Goal: Information Seeking & Learning: Learn about a topic

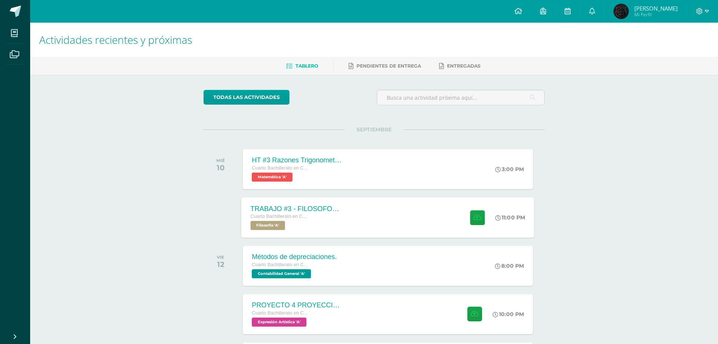
scroll to position [9, 0]
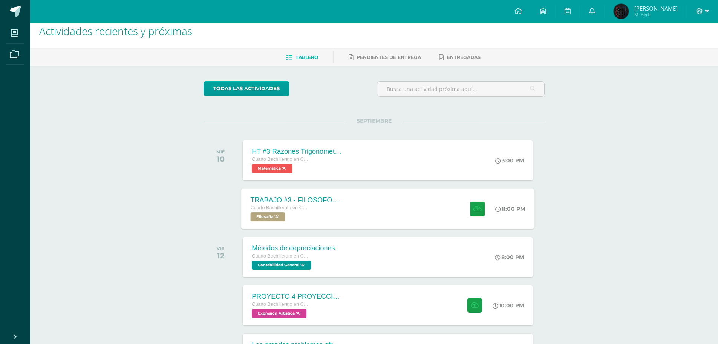
click at [424, 212] on div "TRABAJO #3 - FILOSOFOS [DEMOGRAPHIC_DATA] Cuarto Bachillerato en CCLL con Orien…" at bounding box center [388, 208] width 293 height 40
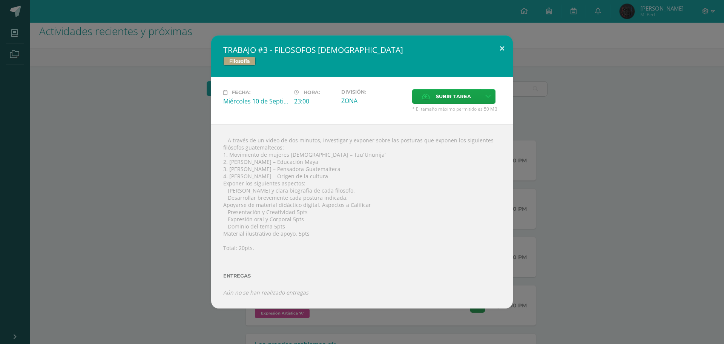
click at [504, 49] on button at bounding box center [501, 48] width 21 height 26
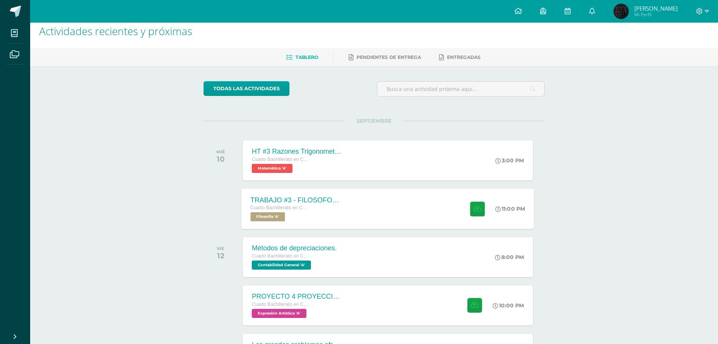
click at [382, 222] on div "TRABAJO #3 - FILOSOFOS [DEMOGRAPHIC_DATA] Cuarto Bachillerato en CCLL con Orien…" at bounding box center [388, 208] width 293 height 40
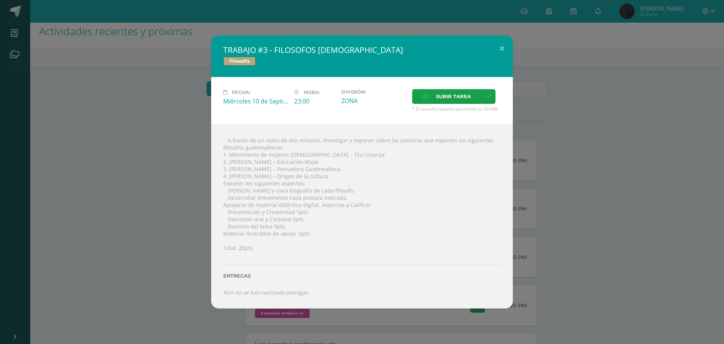
click at [718, 46] on div "TRABAJO #3 - FILOSOFOS [DEMOGRAPHIC_DATA] Filosofía Fecha: [DATE] Hora: 23:00 D…" at bounding box center [362, 172] width 724 height 344
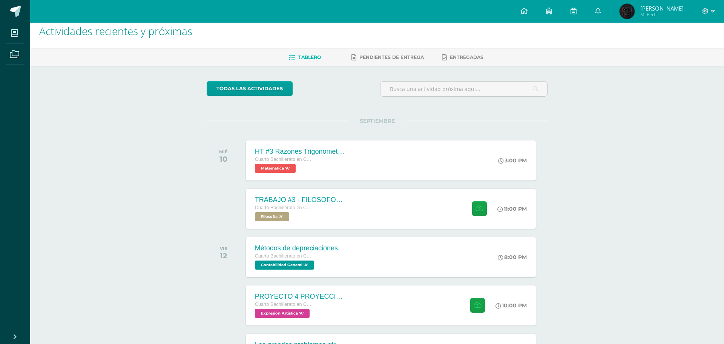
click at [718, 46] on div "TRABAJO #3 - FILOSOFOS [DEMOGRAPHIC_DATA] Filosofía Fecha: [DATE] Hora: 23:00 D…" at bounding box center [362, 172] width 724 height 344
click at [394, 294] on div "PROYECTO 4 PROYECCION 2 Cuarto Bachillerato en CCLL con Orientación en Computac…" at bounding box center [388, 305] width 293 height 40
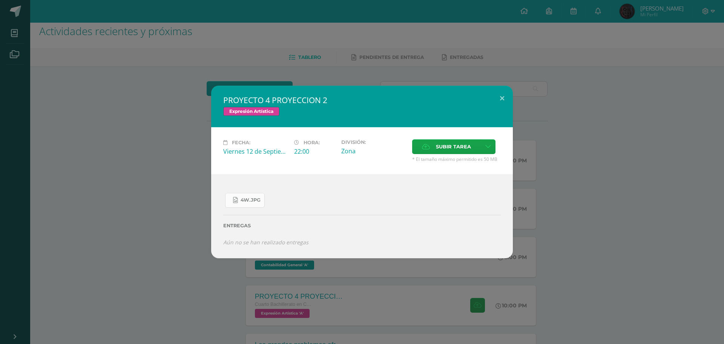
click at [253, 200] on span "4W.jpg" at bounding box center [251, 200] width 20 height 6
click at [504, 102] on button at bounding box center [501, 99] width 21 height 26
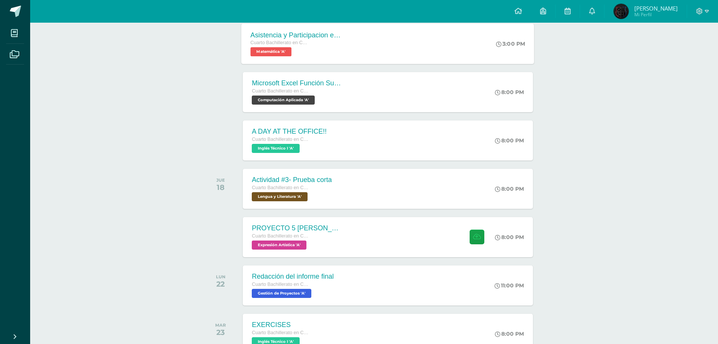
scroll to position [637, 0]
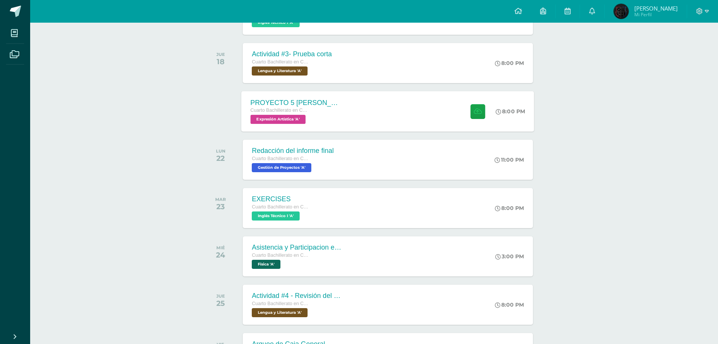
click at [338, 116] on div "Cuarto Bachillerato en CCLL con Orientación en Computación Expresión Artística …" at bounding box center [296, 114] width 91 height 17
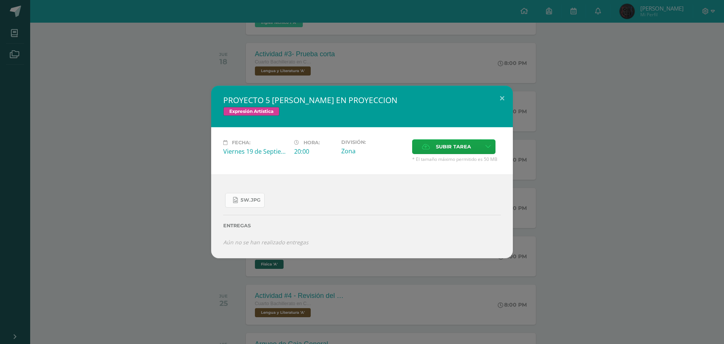
click at [249, 201] on span "5W.jpg" at bounding box center [251, 200] width 20 height 6
click at [504, 107] on div "PROYECTO 5 [PERSON_NAME] EN PROYECCION Expresión Artística Fecha: [DATE] Hora: …" at bounding box center [362, 172] width 302 height 172
click at [506, 98] on button at bounding box center [501, 99] width 21 height 26
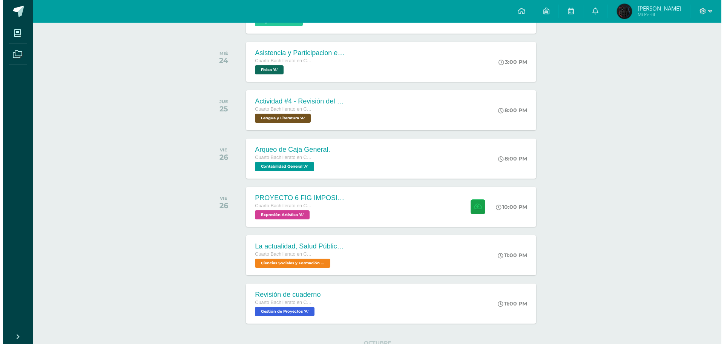
scroll to position [952, 0]
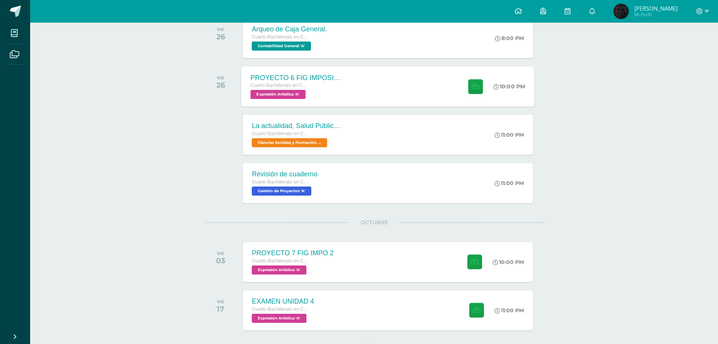
click at [341, 86] on div "Cuarto Bachillerato en CCLL con Orientación en Computación" at bounding box center [296, 85] width 91 height 8
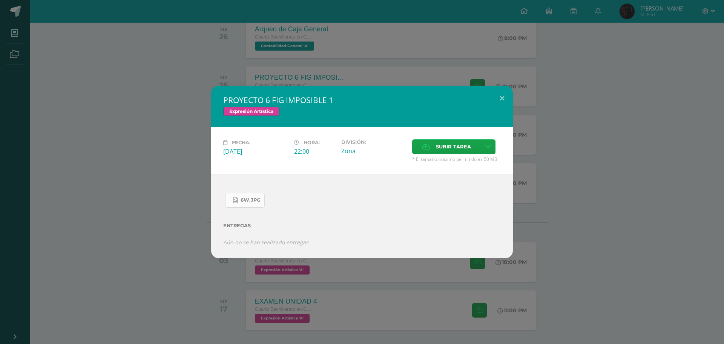
click at [254, 200] on span "6W.jpg" at bounding box center [251, 200] width 20 height 6
click at [513, 98] on button at bounding box center [501, 99] width 21 height 26
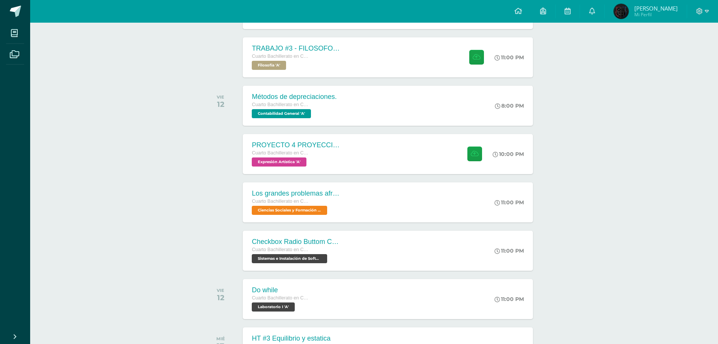
scroll to position [134, 0]
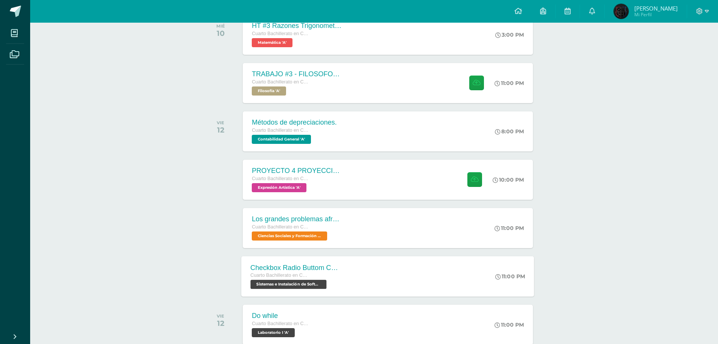
click at [360, 270] on div "Checkbox Radio Buttom Cajas de Selección Cuarto Bachillerato en CCLL con Orient…" at bounding box center [388, 276] width 293 height 40
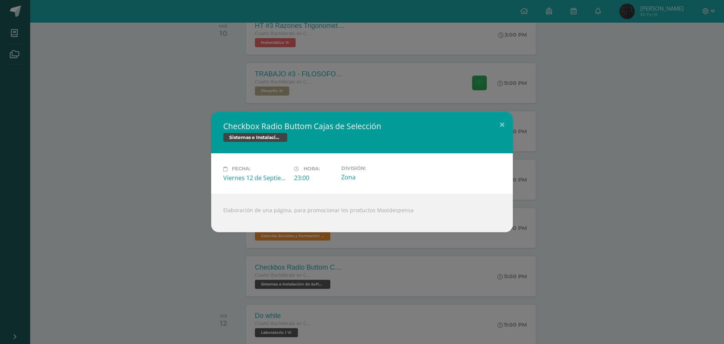
click at [507, 111] on div "Checkbox Radio Buttom Cajas de Selección Sistemas e Instalación de Software Fec…" at bounding box center [362, 172] width 724 height 344
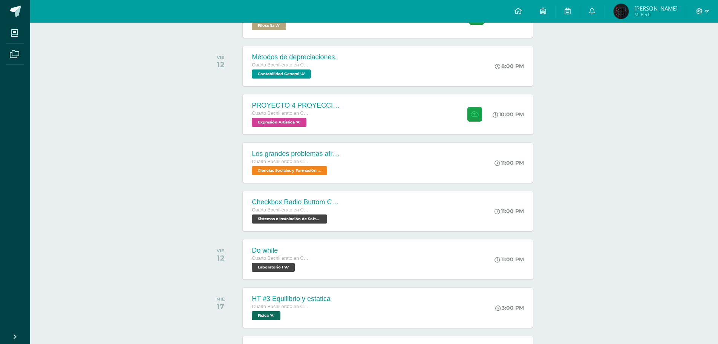
scroll to position [260, 0]
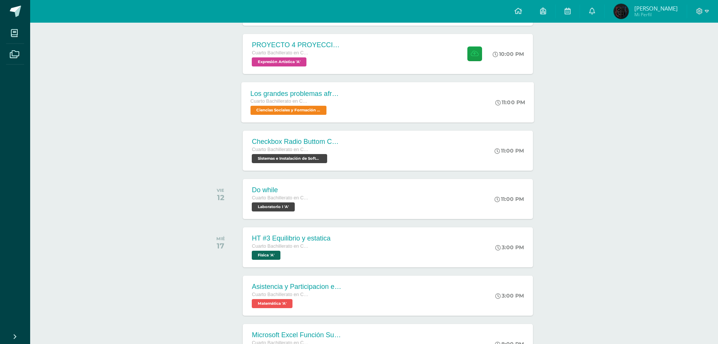
click at [353, 108] on div "Los grandes problemas afrontados Cuarto Bachillerato en CCLL con Orientación en…" at bounding box center [388, 102] width 293 height 40
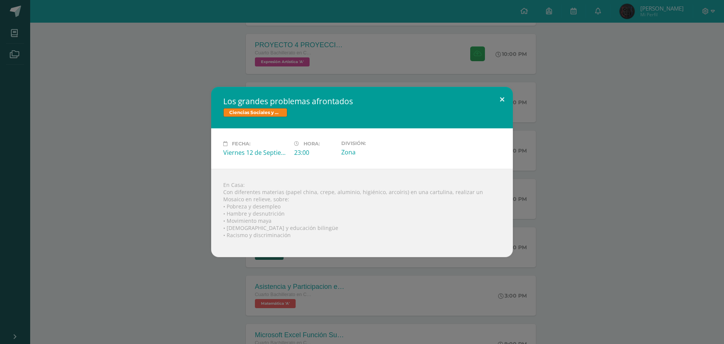
click at [501, 92] on button at bounding box center [501, 100] width 21 height 26
